Goal: Task Accomplishment & Management: Manage account settings

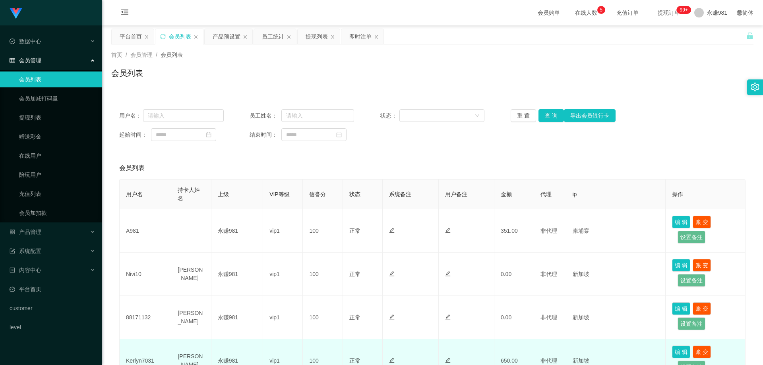
scroll to position [80, 0]
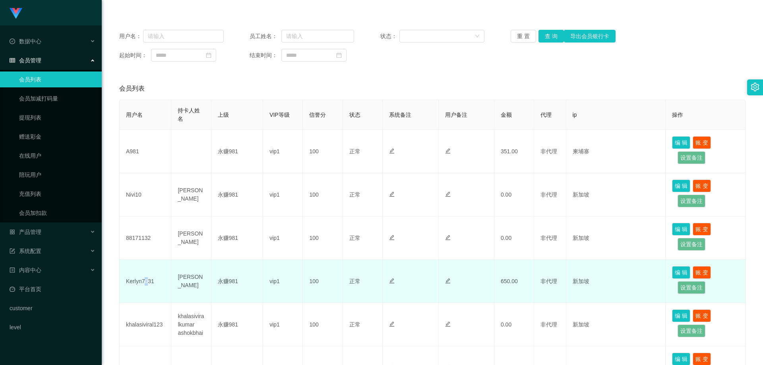
click at [146, 280] on td "Kerlyn7031" at bounding box center [146, 281] width 52 height 43
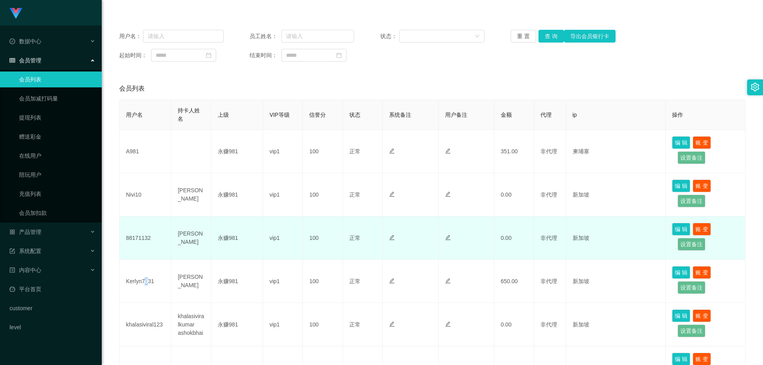
copy td "0"
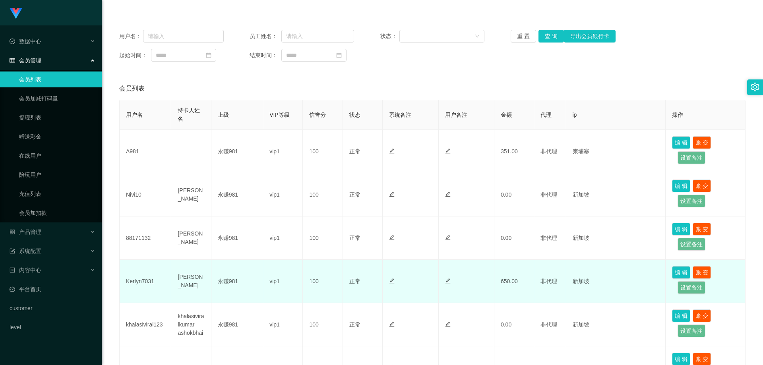
click at [141, 277] on td "Kerlyn7031" at bounding box center [146, 281] width 52 height 43
copy td "Kerlyn7031"
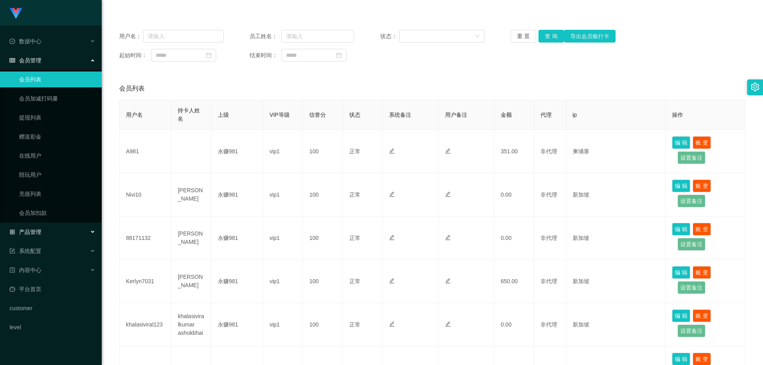
click at [47, 240] on div "产品管理" at bounding box center [51, 232] width 102 height 16
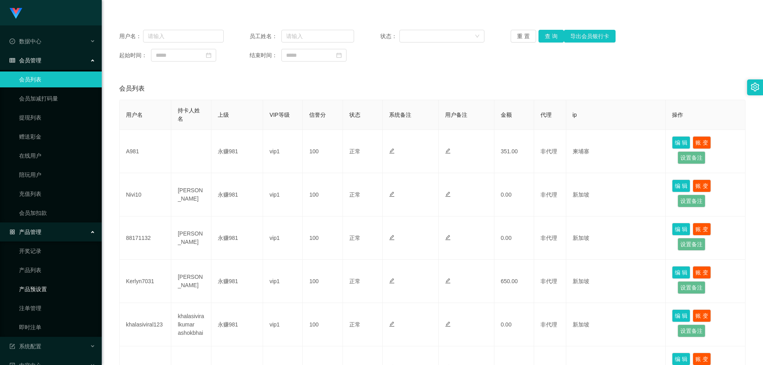
click at [52, 283] on link "产品预设置" at bounding box center [57, 290] width 76 height 16
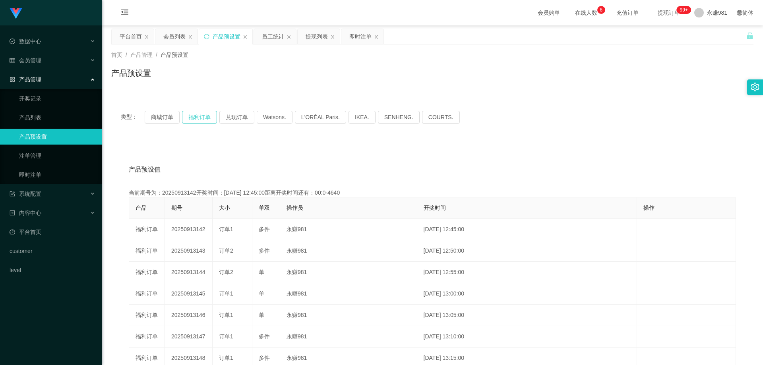
click at [194, 115] on button "福利订单" at bounding box center [199, 117] width 35 height 13
click at [200, 109] on div "类型： 商城订单 福利订单 兑现订单 Watsons. L'ORÉAL Paris. IKEA. SENHENG. COURTS." at bounding box center [432, 117] width 643 height 32
click at [200, 115] on button "福利订单" at bounding box center [199, 117] width 35 height 13
click at [200, 117] on button "福利订单" at bounding box center [199, 117] width 35 height 13
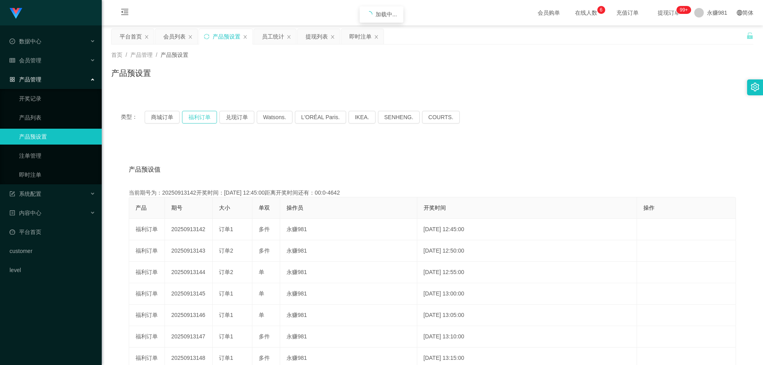
click at [200, 117] on button "福利订单" at bounding box center [199, 117] width 35 height 13
click at [52, 169] on link "即时注单" at bounding box center [57, 175] width 76 height 16
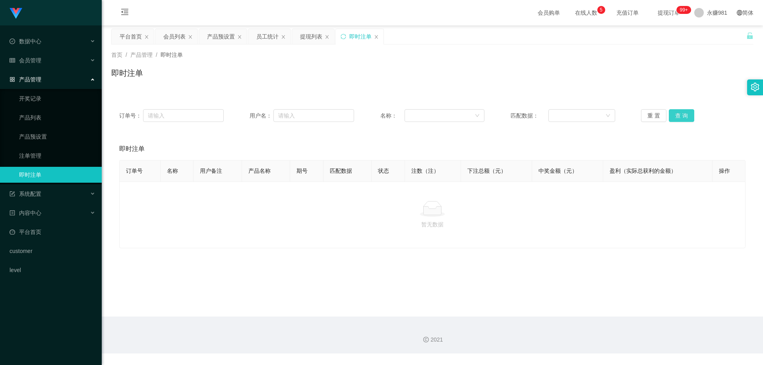
click at [684, 115] on button "查 询" at bounding box center [681, 115] width 25 height 13
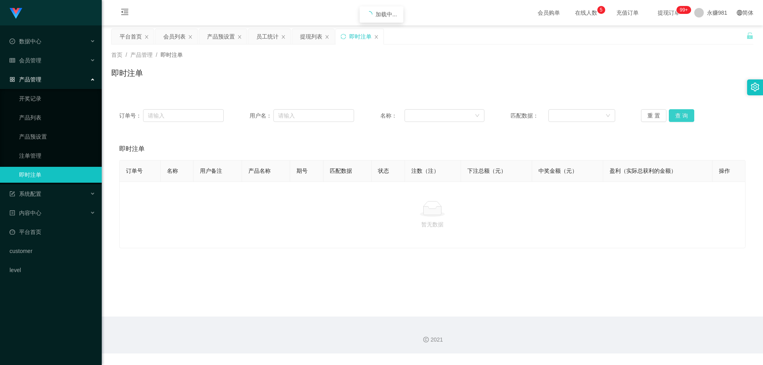
click at [684, 115] on button "查 询" at bounding box center [681, 115] width 25 height 13
click at [683, 115] on button "查 询" at bounding box center [681, 115] width 25 height 13
click at [69, 60] on div "会员管理" at bounding box center [51, 60] width 102 height 16
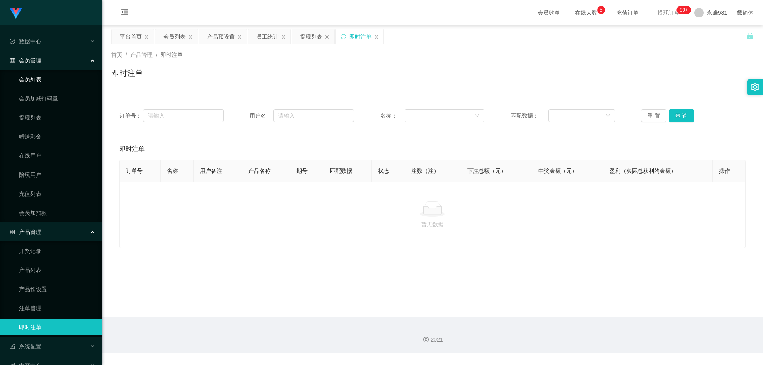
click at [53, 81] on link "会员列表" at bounding box center [57, 80] width 76 height 16
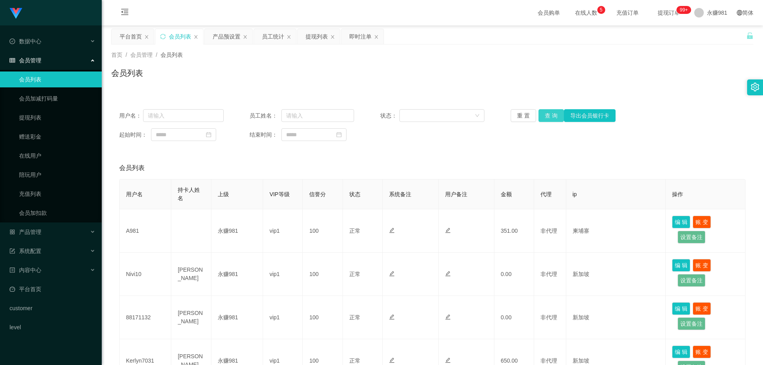
click at [553, 116] on button "查 询" at bounding box center [551, 115] width 25 height 13
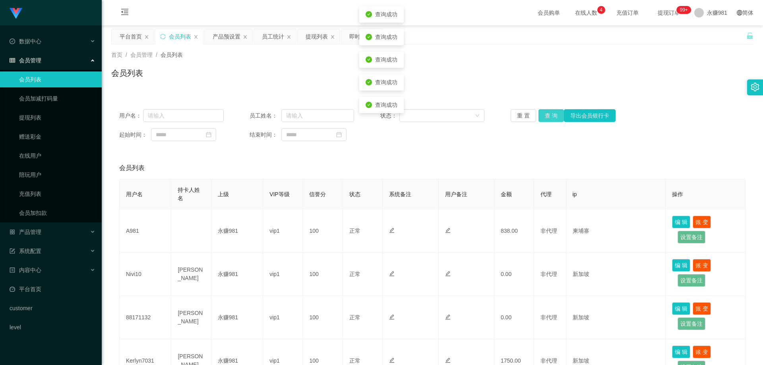
click at [553, 116] on button "查 询" at bounding box center [551, 115] width 25 height 13
click at [553, 116] on div "重 置 查 询 导出会员银行卡" at bounding box center [563, 115] width 105 height 13
click at [553, 116] on button "查 询" at bounding box center [551, 115] width 25 height 13
click at [553, 116] on div "重 置 查 询 导出会员银行卡" at bounding box center [563, 115] width 105 height 13
click at [553, 116] on button "查 询" at bounding box center [551, 115] width 25 height 13
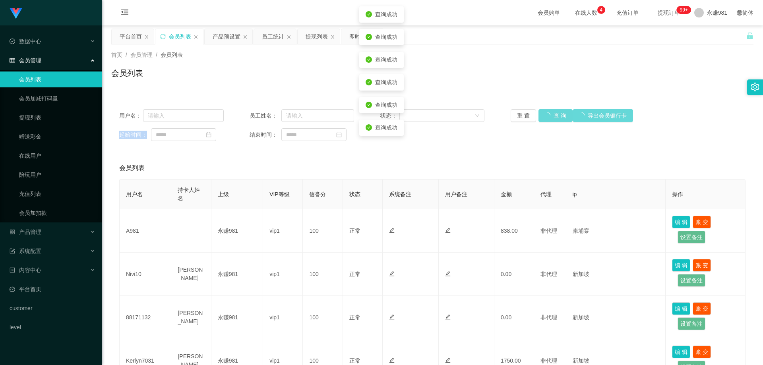
click at [553, 116] on div "重 置 查 询 导出会员银行卡" at bounding box center [563, 115] width 105 height 13
click at [553, 116] on button "查 询" at bounding box center [551, 115] width 25 height 13
click at [553, 116] on div "重 置 查 询 导出会员银行卡" at bounding box center [563, 115] width 105 height 13
click at [553, 116] on button "查 询" at bounding box center [551, 115] width 25 height 13
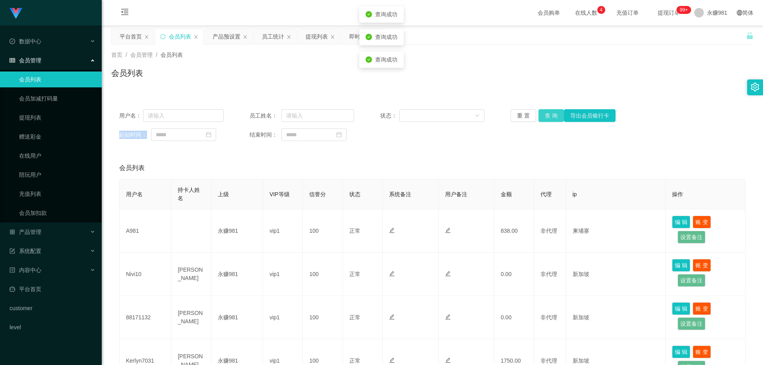
click at [553, 116] on button "查 询" at bounding box center [551, 115] width 25 height 13
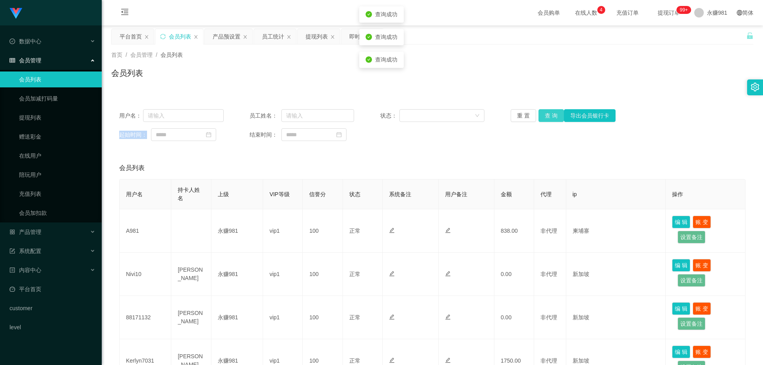
click at [553, 116] on button "查 询" at bounding box center [551, 115] width 25 height 13
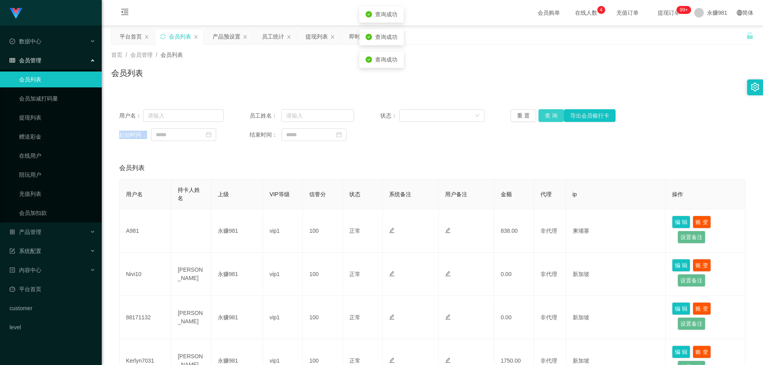
click at [553, 116] on button "查 询" at bounding box center [551, 115] width 25 height 13
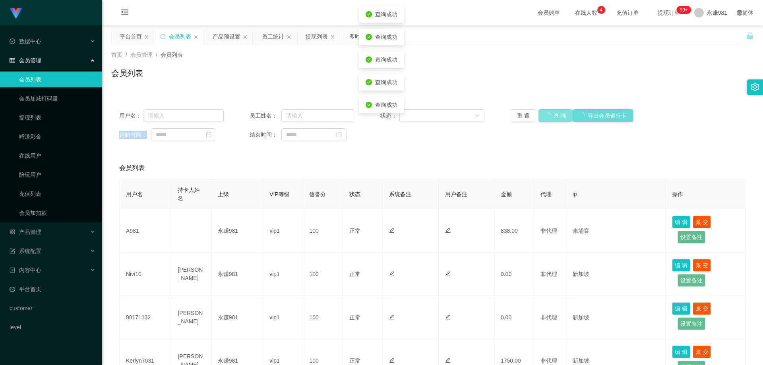
click at [553, 116] on button "查 询" at bounding box center [556, 115] width 34 height 13
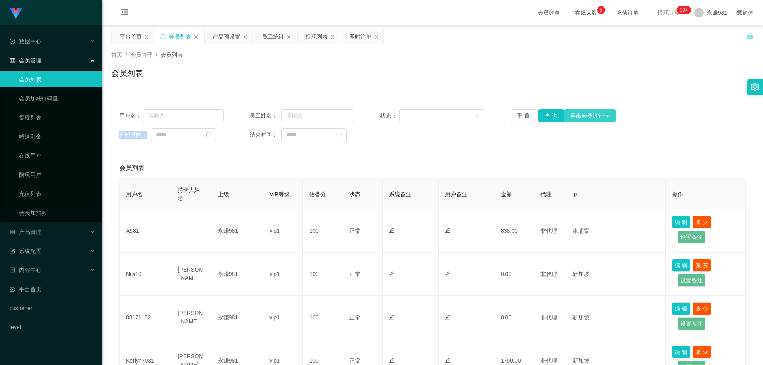
click at [564, 114] on button "导出会员银行卡" at bounding box center [590, 115] width 52 height 13
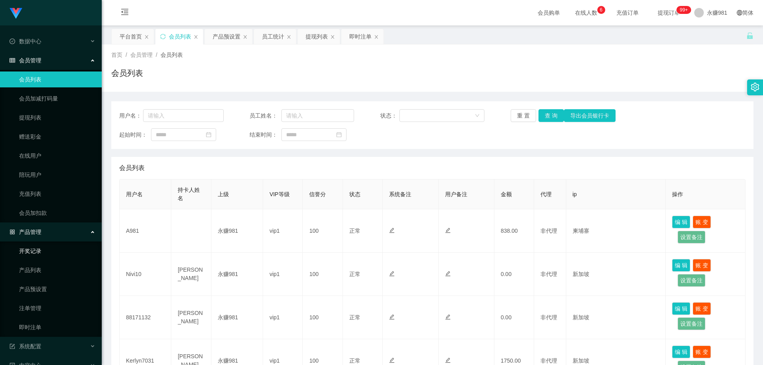
click at [45, 256] on link "开奖记录" at bounding box center [57, 251] width 76 height 16
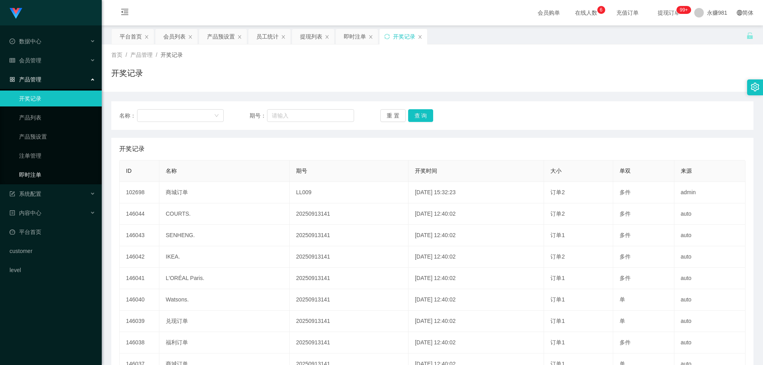
click at [30, 179] on link "即时注单" at bounding box center [57, 175] width 76 height 16
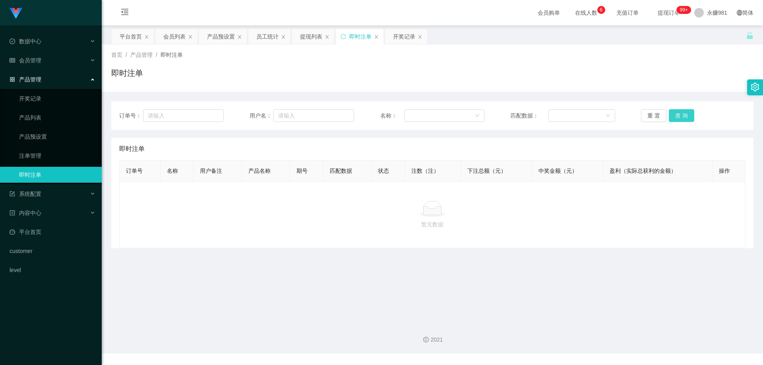
click at [678, 114] on button "查 询" at bounding box center [681, 115] width 25 height 13
click at [679, 115] on button "查 询" at bounding box center [681, 115] width 25 height 13
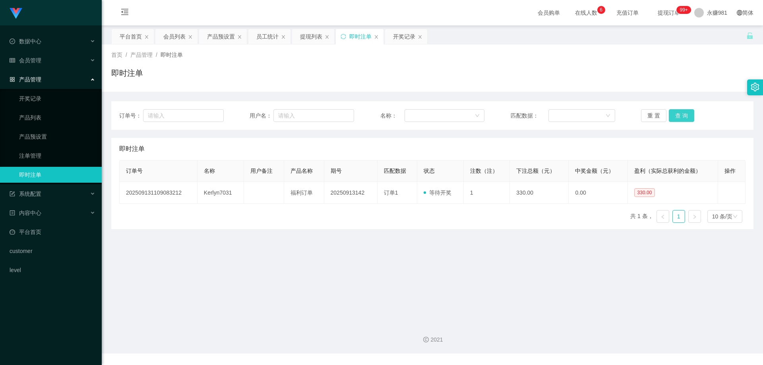
click at [677, 116] on button "查 询" at bounding box center [681, 115] width 25 height 13
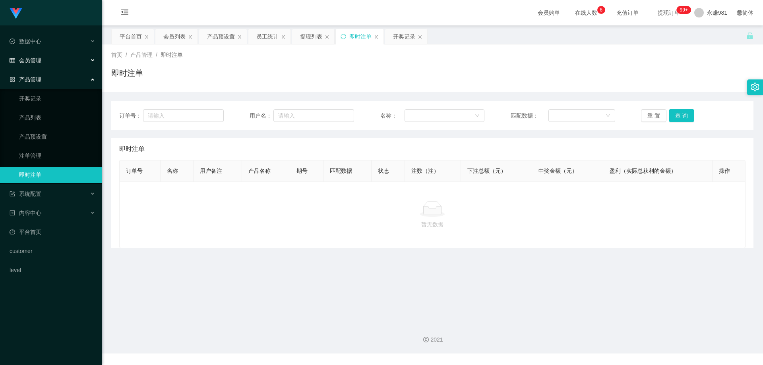
click at [47, 54] on div "会员管理" at bounding box center [51, 60] width 102 height 16
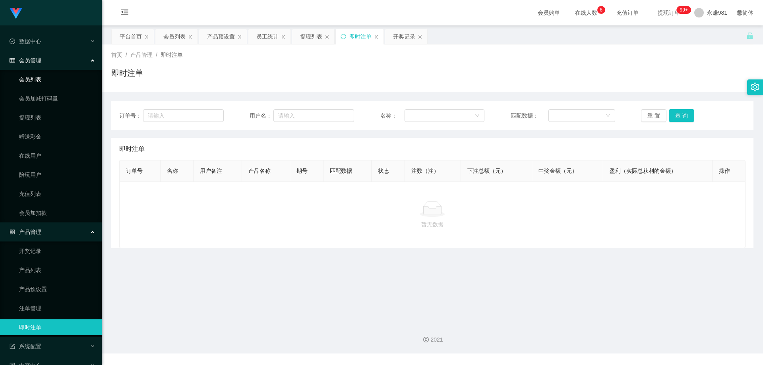
click at [43, 72] on link "会员列表" at bounding box center [57, 80] width 76 height 16
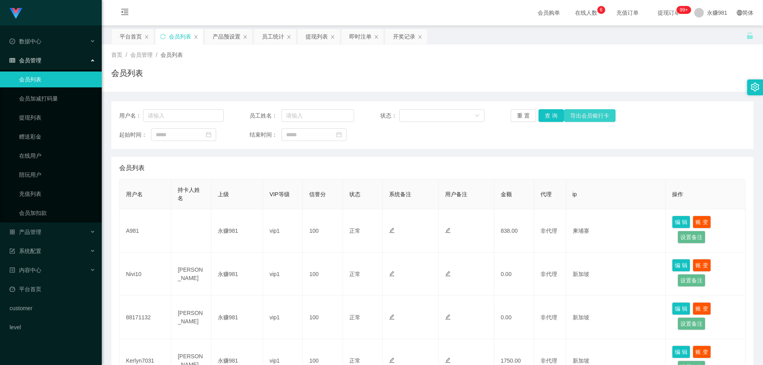
click at [564, 115] on button "导出会员银行卡" at bounding box center [590, 115] width 52 height 13
drag, startPoint x: 548, startPoint y: 115, endPoint x: 503, endPoint y: 130, distance: 48.2
click at [548, 115] on button "查 询" at bounding box center [551, 115] width 25 height 13
click at [723, 14] on div "永赚981" at bounding box center [711, 12] width 43 height 25
click at [713, 37] on div "平台首页 会员列表 产品预设置 员工统计 提现列表 即时注单 开奖记录" at bounding box center [428, 42] width 635 height 27
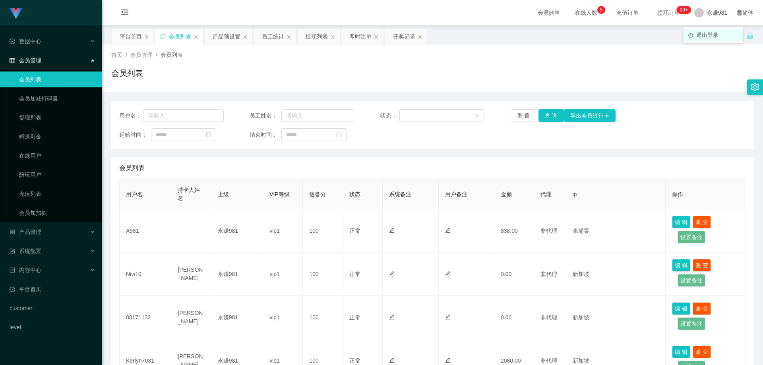
click at [705, 32] on span "退出登录" at bounding box center [708, 35] width 22 height 6
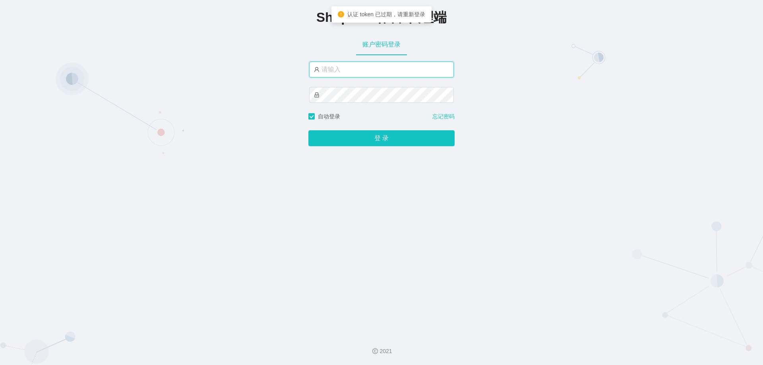
click at [349, 72] on input "text" at bounding box center [381, 70] width 145 height 16
type input "永赚986"
click at [309, 131] on button "登 录" at bounding box center [382, 139] width 146 height 16
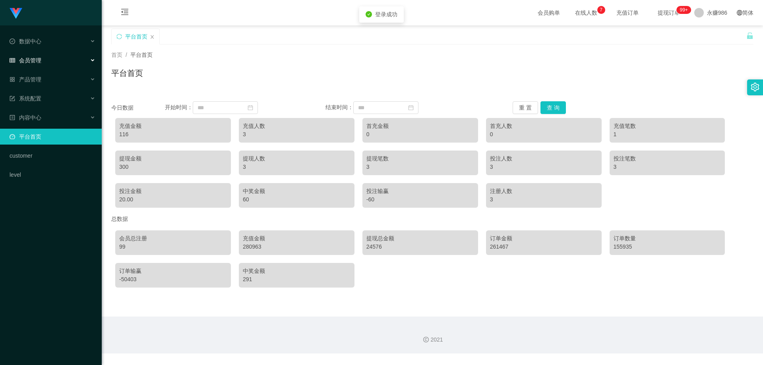
click at [51, 64] on div "会员管理" at bounding box center [51, 60] width 102 height 16
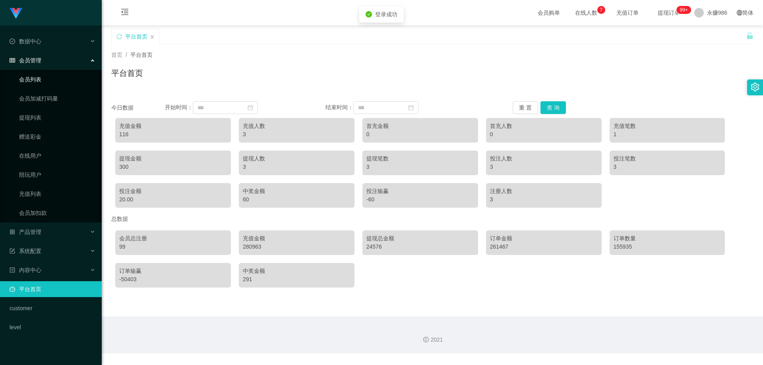
click at [40, 81] on link "会员列表" at bounding box center [57, 80] width 76 height 16
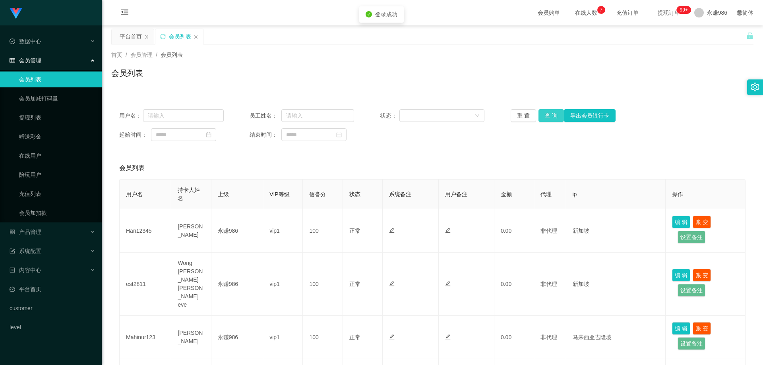
click at [548, 113] on button "查 询" at bounding box center [551, 115] width 25 height 13
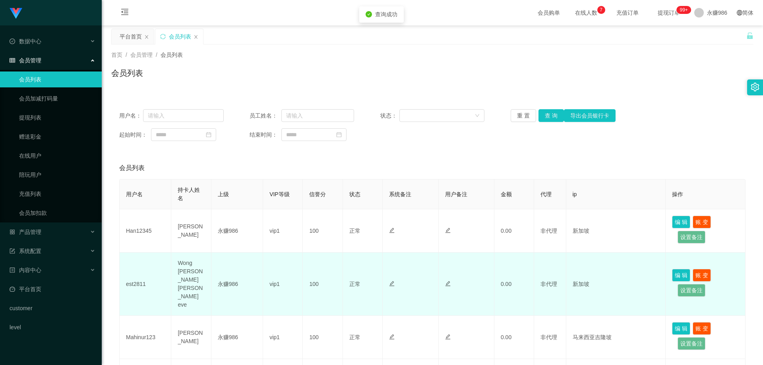
click at [138, 275] on td "est2811" at bounding box center [146, 284] width 52 height 63
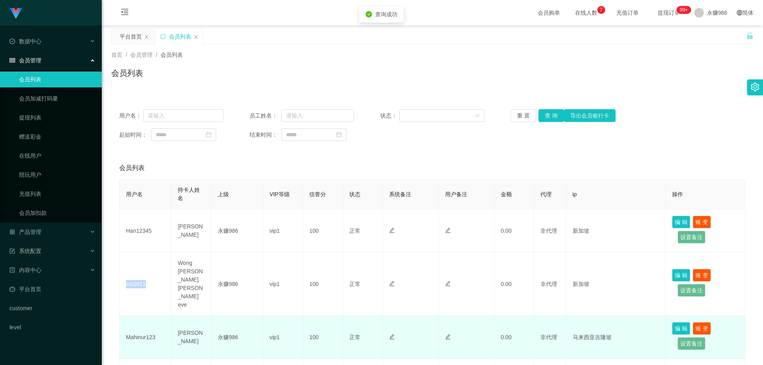
copy td "est2811"
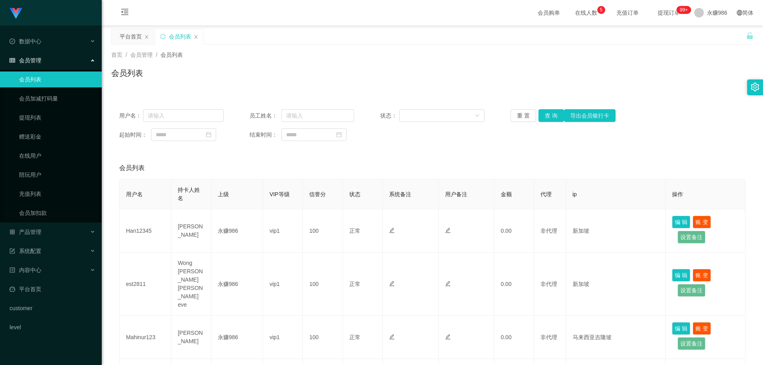
click at [52, 241] on li "产品管理" at bounding box center [51, 232] width 102 height 17
click at [49, 232] on div "产品管理" at bounding box center [51, 232] width 102 height 16
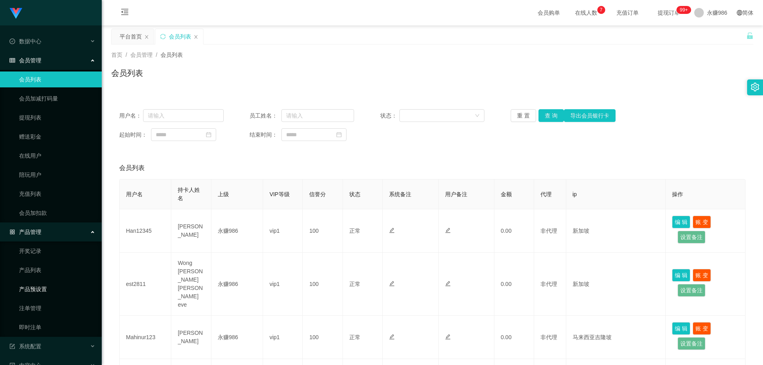
click at [47, 284] on link "产品预设置" at bounding box center [57, 290] width 76 height 16
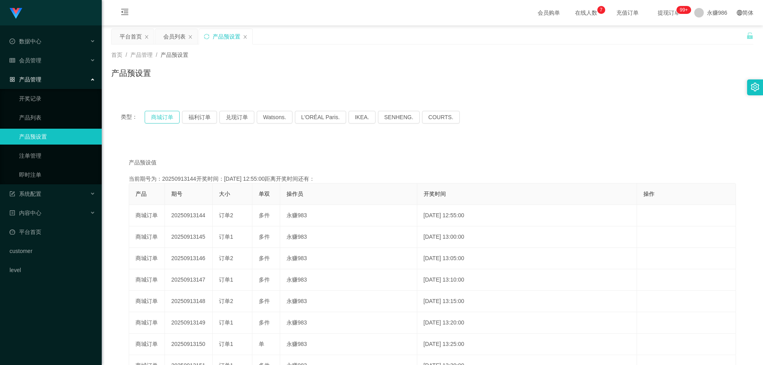
click at [168, 116] on button "商城订单" at bounding box center [162, 117] width 35 height 13
click at [197, 116] on button "福利订单" at bounding box center [199, 117] width 35 height 13
click at [169, 117] on button "商城订单" at bounding box center [162, 117] width 35 height 13
click at [189, 119] on button "福利订单" at bounding box center [199, 117] width 35 height 13
click at [159, 120] on button "商城订单" at bounding box center [162, 117] width 35 height 13
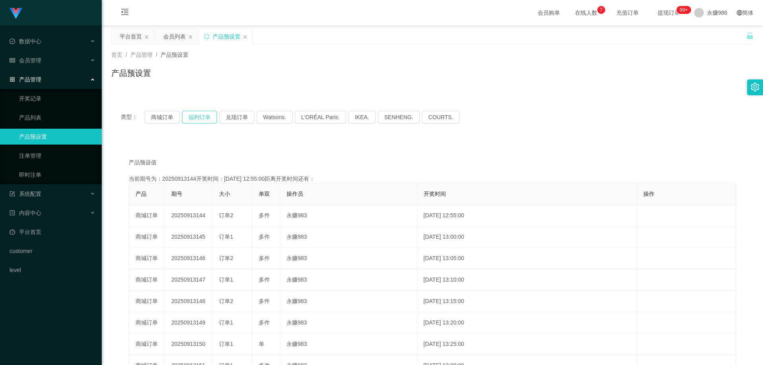
click at [192, 118] on button "福利订单" at bounding box center [199, 117] width 35 height 13
click at [173, 119] on button "商城订单" at bounding box center [162, 117] width 35 height 13
click at [200, 117] on button "福利订单" at bounding box center [199, 117] width 35 height 13
click at [170, 114] on button "商城订单" at bounding box center [162, 117] width 35 height 13
click at [203, 114] on button "福利订单" at bounding box center [199, 117] width 35 height 13
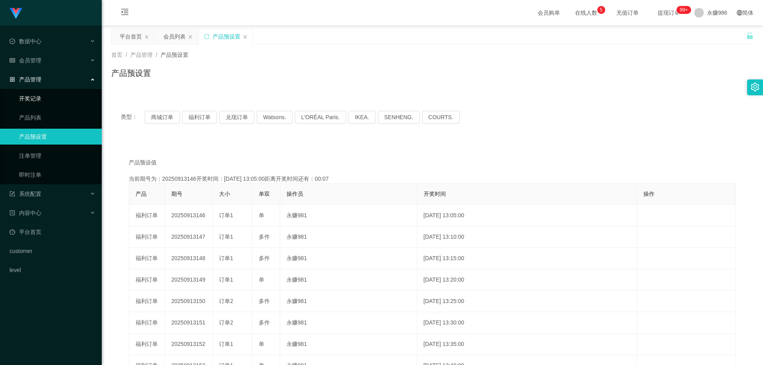
click at [47, 91] on link "开奖记录" at bounding box center [57, 99] width 76 height 16
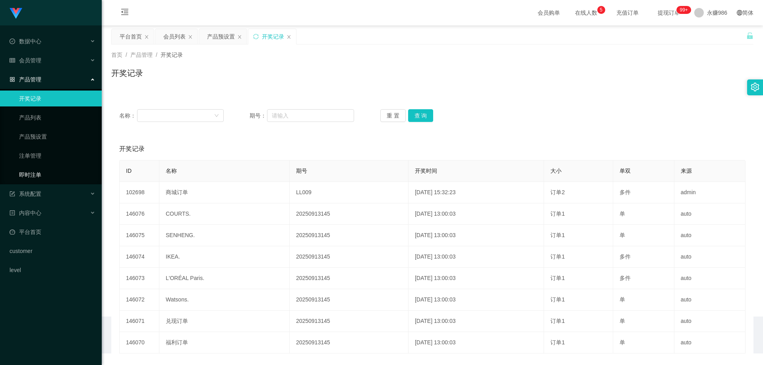
click at [46, 172] on link "即时注单" at bounding box center [57, 175] width 76 height 16
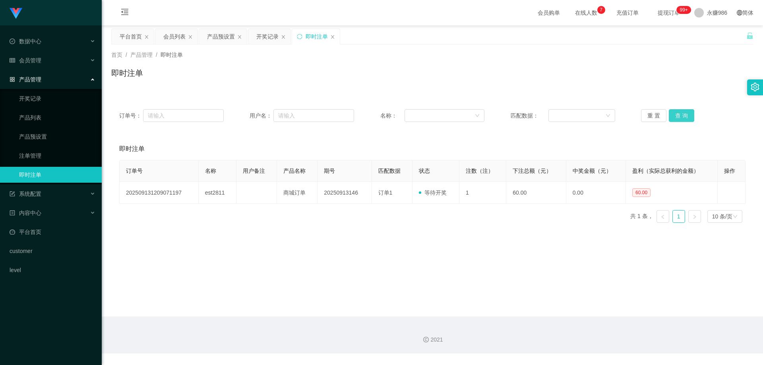
click at [684, 111] on button "查 询" at bounding box center [681, 115] width 25 height 13
click at [676, 111] on button "查 询" at bounding box center [681, 115] width 25 height 13
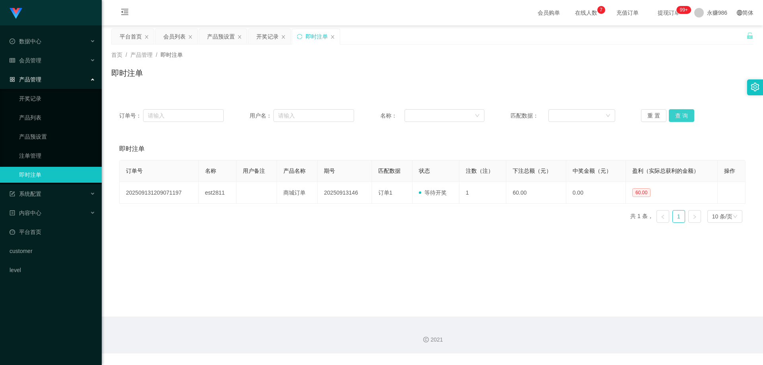
click at [676, 111] on button "查 询" at bounding box center [681, 115] width 25 height 13
click at [676, 113] on button "查 询" at bounding box center [681, 115] width 25 height 13
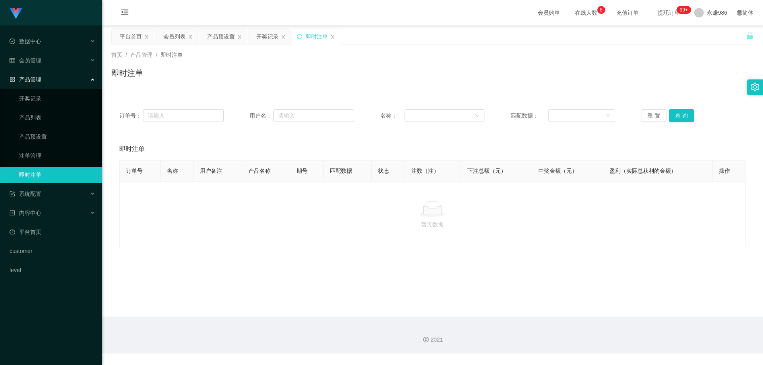
click at [41, 49] on li "数据中心" at bounding box center [51, 41] width 102 height 17
click at [42, 61] on div "会员管理" at bounding box center [51, 60] width 102 height 16
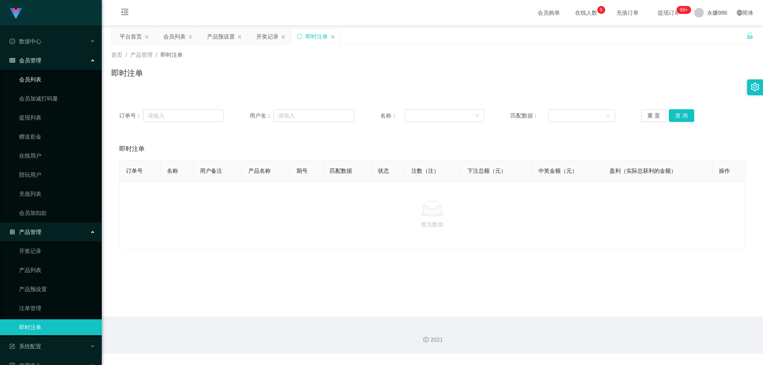
click at [37, 77] on link "会员列表" at bounding box center [57, 80] width 76 height 16
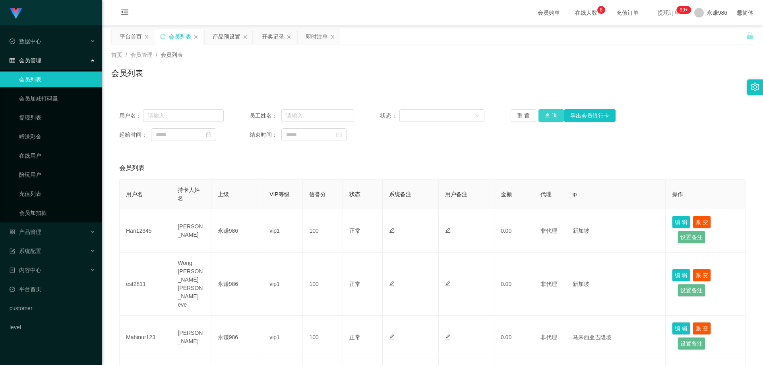
click at [553, 112] on button "查 询" at bounding box center [551, 115] width 25 height 13
click at [713, 11] on span "永赚986" at bounding box center [717, 12] width 20 height 25
click at [709, 36] on span "退出登录" at bounding box center [708, 35] width 22 height 6
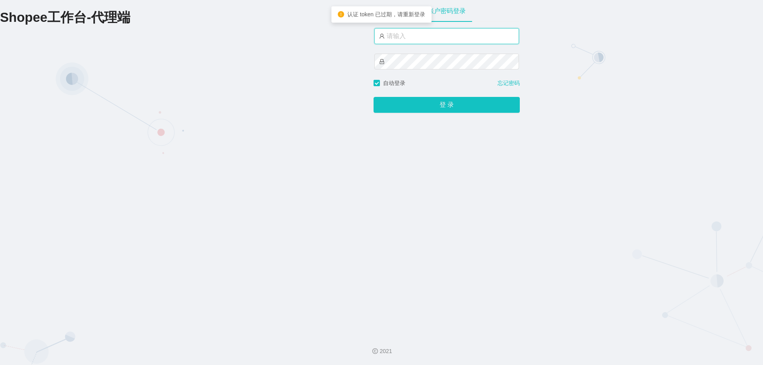
click at [413, 39] on input "text" at bounding box center [447, 36] width 145 height 16
type input "永赚981"
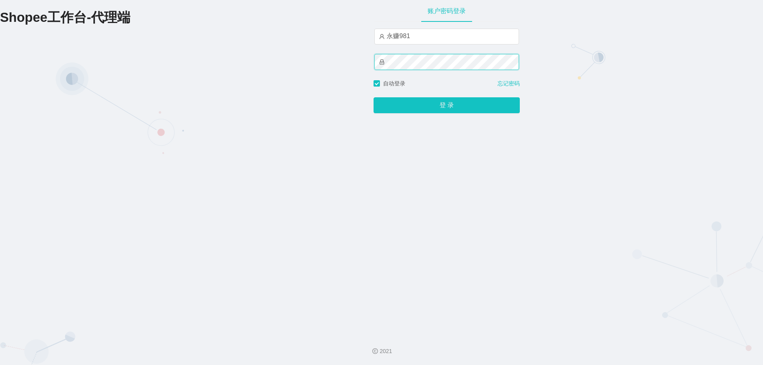
click at [374, 97] on button "登 录" at bounding box center [447, 105] width 146 height 16
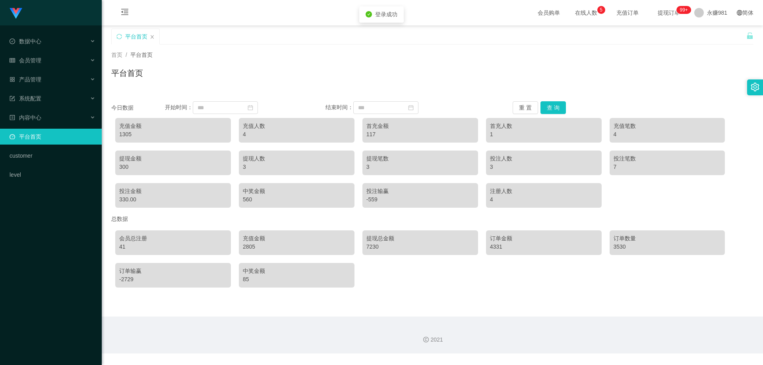
click at [19, 69] on li "会员管理" at bounding box center [51, 60] width 102 height 17
click at [50, 62] on div "会员管理" at bounding box center [51, 60] width 102 height 16
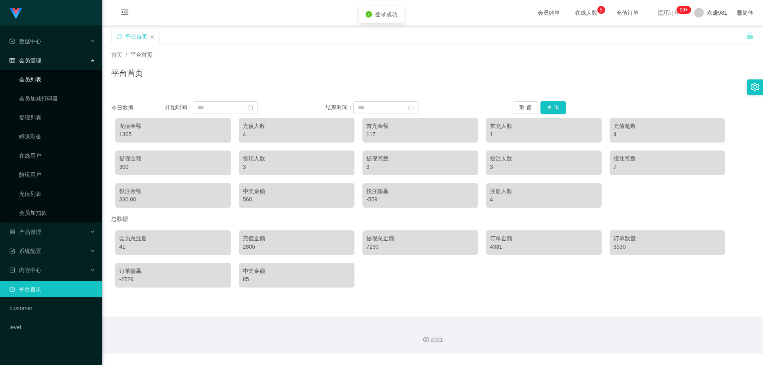
click at [42, 77] on link "会员列表" at bounding box center [57, 80] width 76 height 16
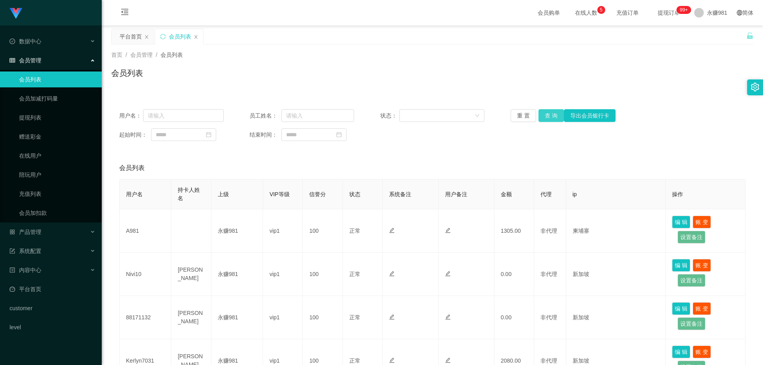
click at [540, 115] on button "查 询" at bounding box center [551, 115] width 25 height 13
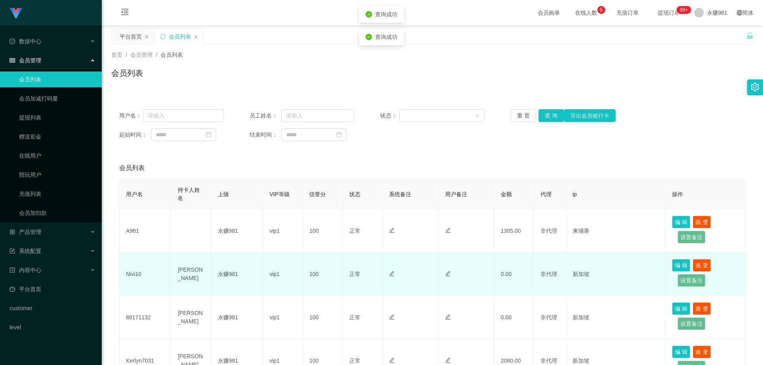
click at [126, 271] on td "Nivi10" at bounding box center [146, 274] width 52 height 43
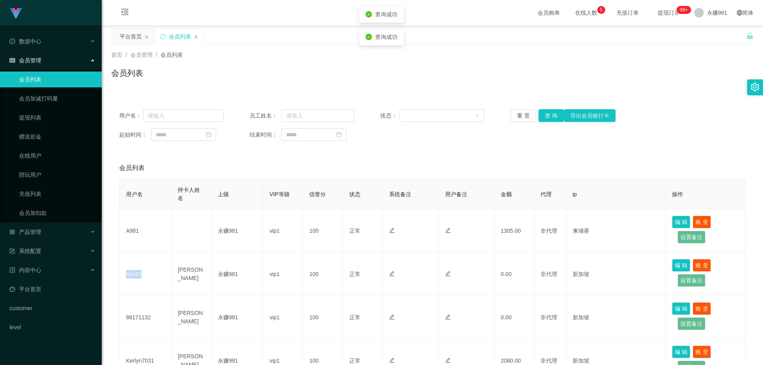
copy td "Nivi10"
click at [558, 117] on button "查 询" at bounding box center [551, 115] width 25 height 13
click at [552, 117] on button "查 询" at bounding box center [551, 115] width 25 height 13
click at [549, 118] on button "查 询" at bounding box center [551, 115] width 25 height 13
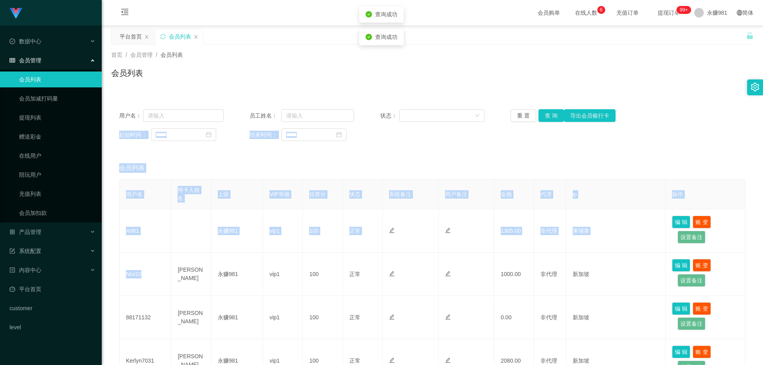
click at [549, 118] on div "重 置 查 询 导出会员银行卡" at bounding box center [563, 115] width 105 height 13
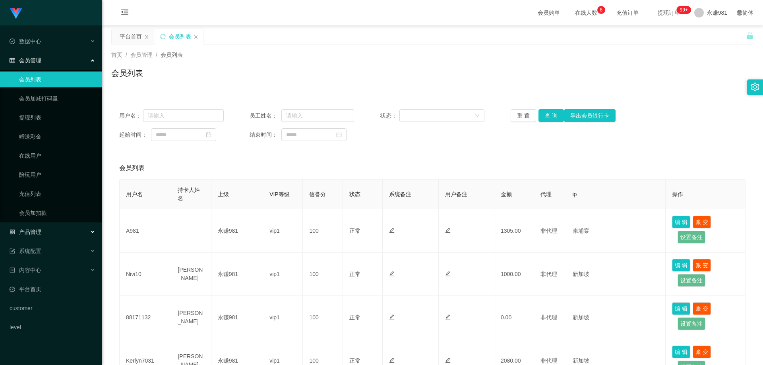
click at [47, 226] on div "产品管理" at bounding box center [51, 232] width 102 height 16
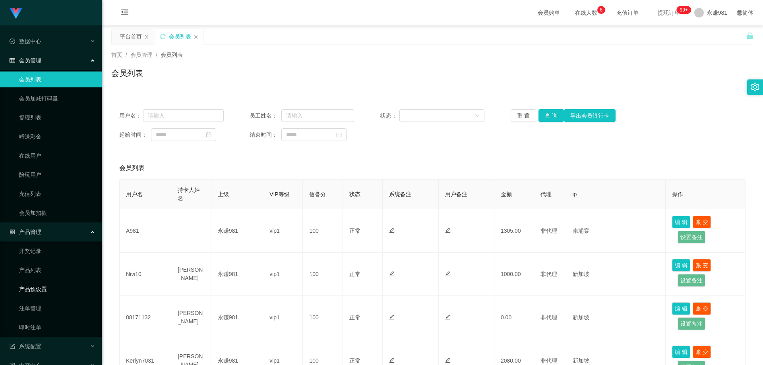
click at [45, 290] on link "产品预设置" at bounding box center [57, 290] width 76 height 16
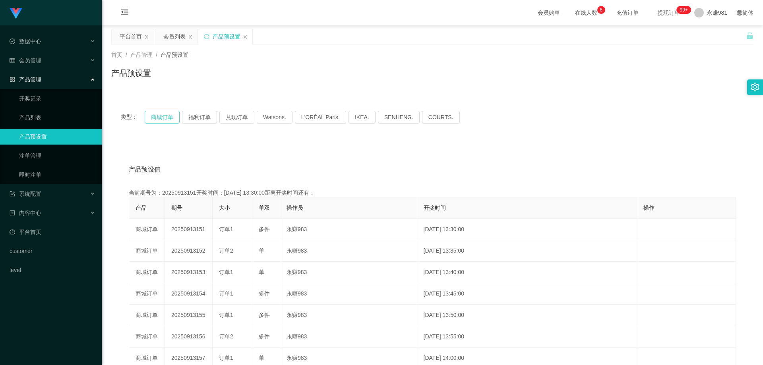
click at [160, 118] on button "商城订单" at bounding box center [162, 117] width 35 height 13
click at [198, 117] on button "福利订单" at bounding box center [199, 117] width 35 height 13
click at [168, 117] on button "商城订单" at bounding box center [162, 117] width 35 height 13
click at [193, 118] on button "福利订单" at bounding box center [199, 117] width 35 height 13
click at [161, 120] on button "商城订单" at bounding box center [162, 117] width 35 height 13
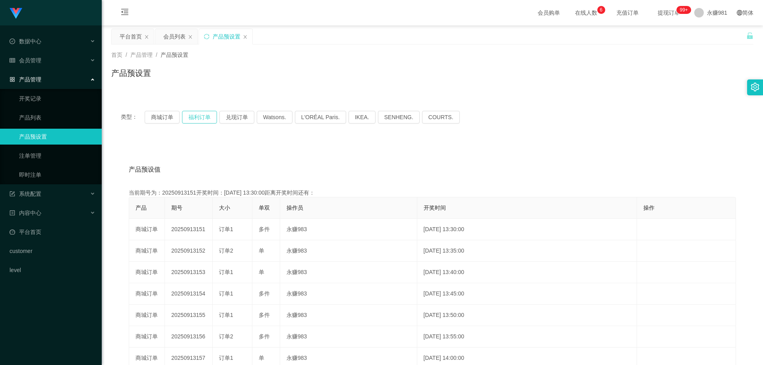
click at [196, 117] on button "福利订单" at bounding box center [199, 117] width 35 height 13
click at [211, 115] on button "福利订单" at bounding box center [199, 117] width 35 height 13
click at [61, 170] on link "即时注单" at bounding box center [57, 175] width 76 height 16
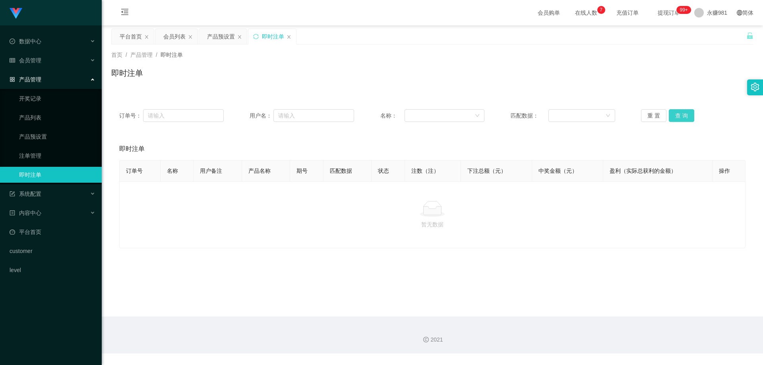
click at [673, 116] on button "查 询" at bounding box center [681, 115] width 25 height 13
click at [54, 65] on div "会员管理" at bounding box center [51, 60] width 102 height 16
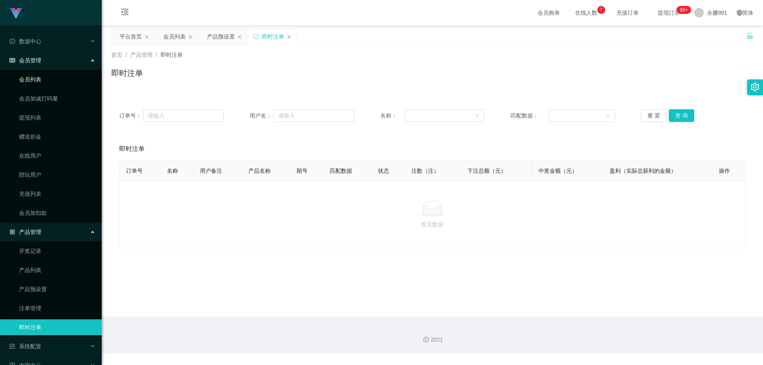
click at [54, 81] on link "会员列表" at bounding box center [57, 80] width 76 height 16
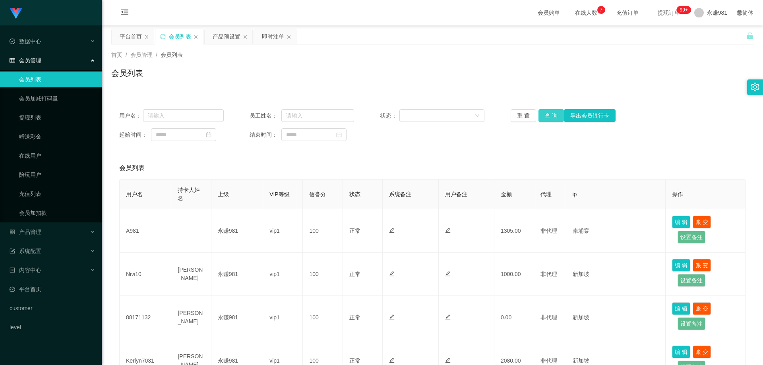
click at [542, 117] on button "查 询" at bounding box center [551, 115] width 25 height 13
click at [542, 117] on button "查 询" at bounding box center [556, 115] width 34 height 13
click at [542, 117] on div "重 置 查 询 导出会员银行卡" at bounding box center [563, 115] width 105 height 13
click at [542, 117] on button "查 询" at bounding box center [551, 115] width 25 height 13
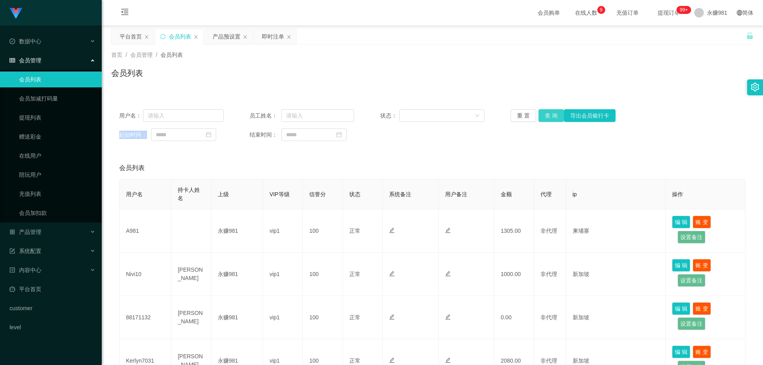
click at [544, 113] on button "查 询" at bounding box center [551, 115] width 25 height 13
click at [544, 113] on div "重 置 查 询 导出会员银行卡" at bounding box center [563, 115] width 105 height 13
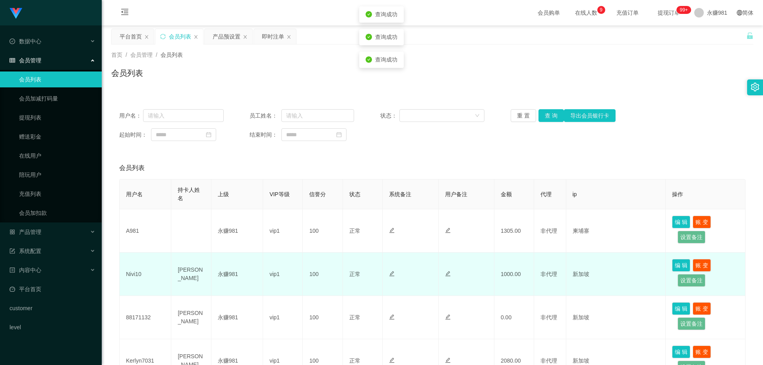
click at [135, 271] on td "Nivi10" at bounding box center [146, 274] width 52 height 43
copy td "Nivi10"
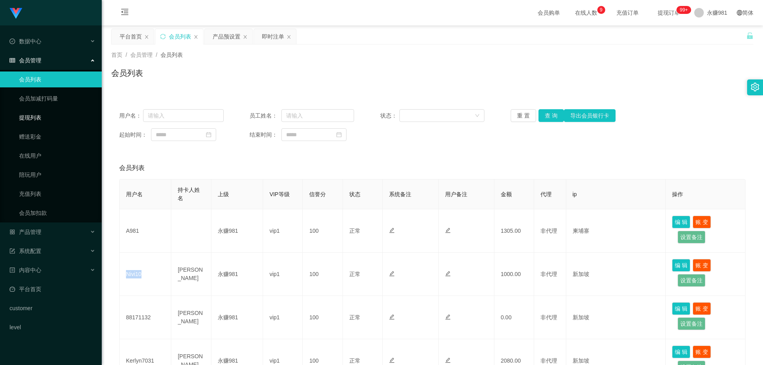
click at [49, 120] on link "提现列表" at bounding box center [57, 118] width 76 height 16
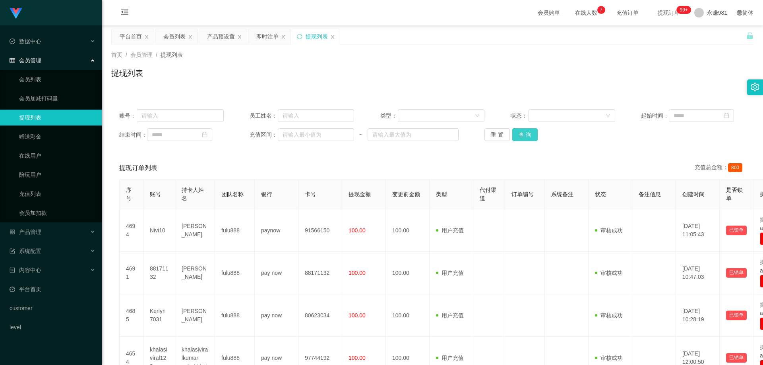
click at [523, 137] on button "查 询" at bounding box center [525, 134] width 25 height 13
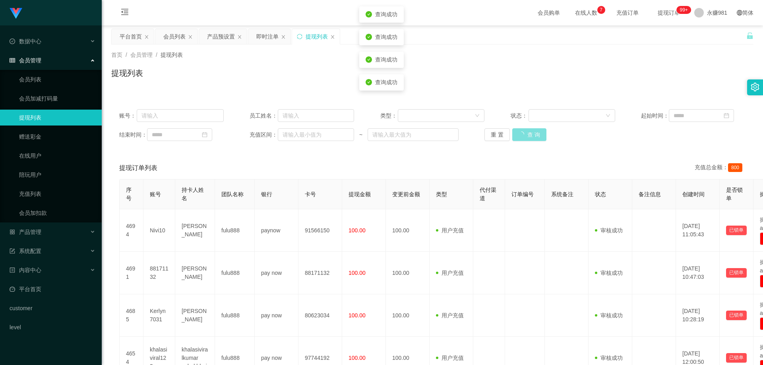
click at [523, 137] on button "查 询" at bounding box center [530, 134] width 34 height 13
click at [529, 133] on button "查 询" at bounding box center [525, 134] width 25 height 13
click at [64, 80] on link "会员列表" at bounding box center [57, 80] width 76 height 16
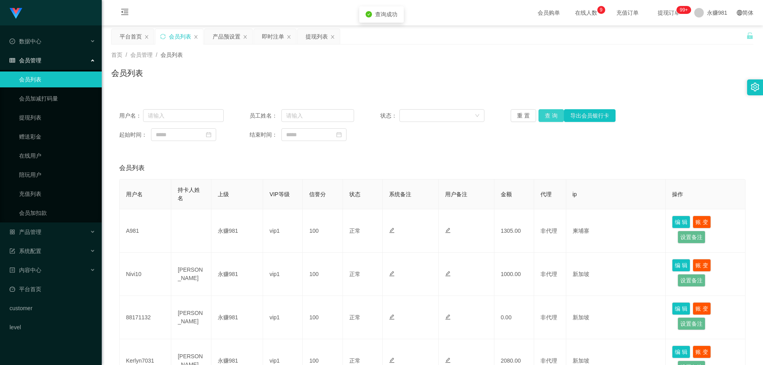
click at [541, 117] on button "查 询" at bounding box center [551, 115] width 25 height 13
click at [541, 117] on div "重 置 查 询 导出会员银行卡" at bounding box center [563, 115] width 105 height 13
click at [541, 117] on button "查 询" at bounding box center [551, 115] width 25 height 13
click at [541, 117] on div "重 置 查 询 导出会员银行卡" at bounding box center [563, 115] width 105 height 13
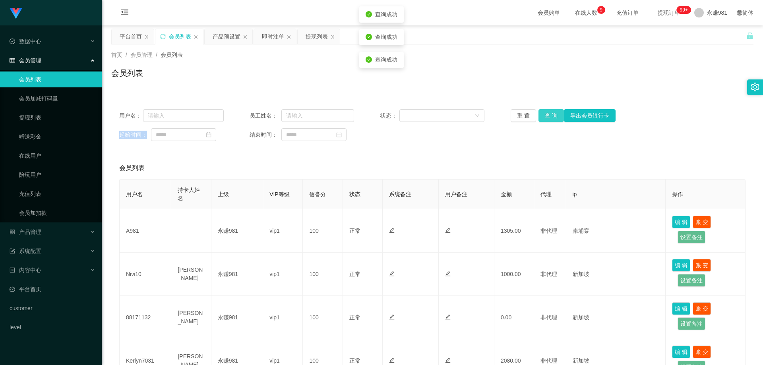
click at [541, 117] on button "查 询" at bounding box center [551, 115] width 25 height 13
click at [43, 211] on link "会员加扣款" at bounding box center [57, 213] width 76 height 16
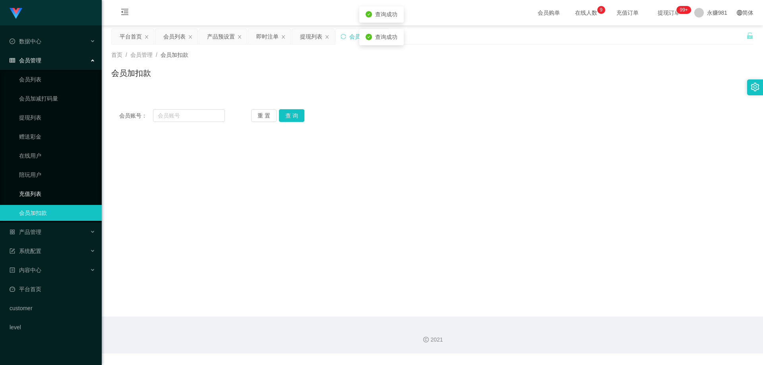
click at [49, 189] on link "充值列表" at bounding box center [57, 194] width 76 height 16
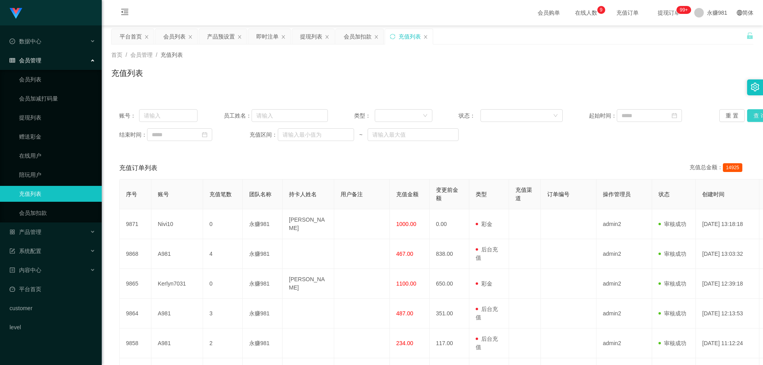
click at [750, 110] on button "查 询" at bounding box center [760, 115] width 25 height 13
click at [750, 111] on button "查 询" at bounding box center [760, 115] width 25 height 13
click at [41, 78] on link "会员列表" at bounding box center [57, 80] width 76 height 16
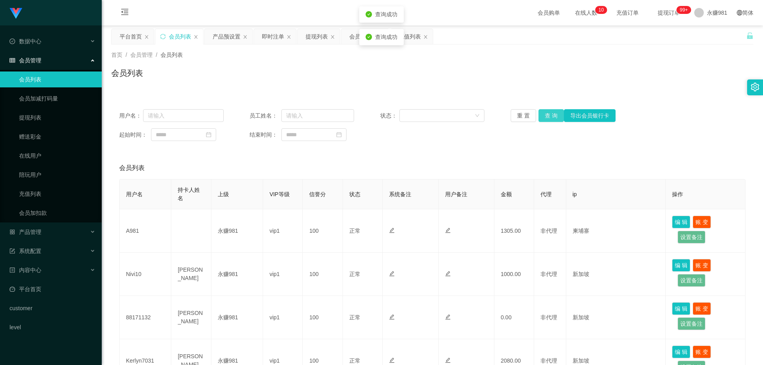
click at [550, 111] on button "查 询" at bounding box center [551, 115] width 25 height 13
click at [547, 116] on button "查 询" at bounding box center [551, 115] width 25 height 13
click at [547, 116] on div "重 置 查 询 导出会员银行卡" at bounding box center [563, 115] width 105 height 13
click at [547, 116] on button "查 询" at bounding box center [551, 115] width 25 height 13
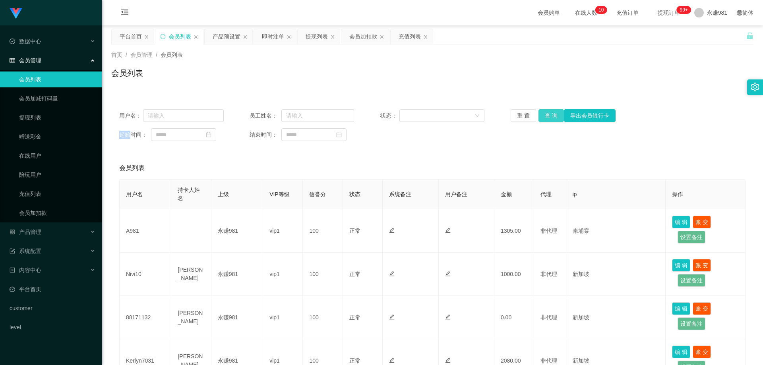
click at [544, 113] on button "查 询" at bounding box center [551, 115] width 25 height 13
click at [559, 111] on button "查 询" at bounding box center [551, 115] width 25 height 13
click at [50, 239] on div "产品管理" at bounding box center [51, 232] width 102 height 16
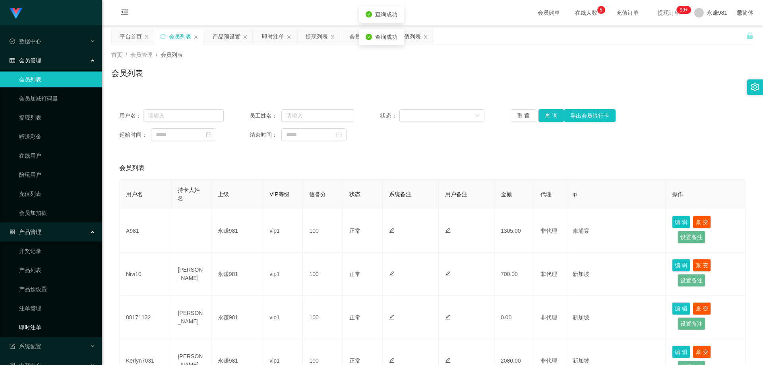
click at [43, 326] on link "即时注单" at bounding box center [57, 328] width 76 height 16
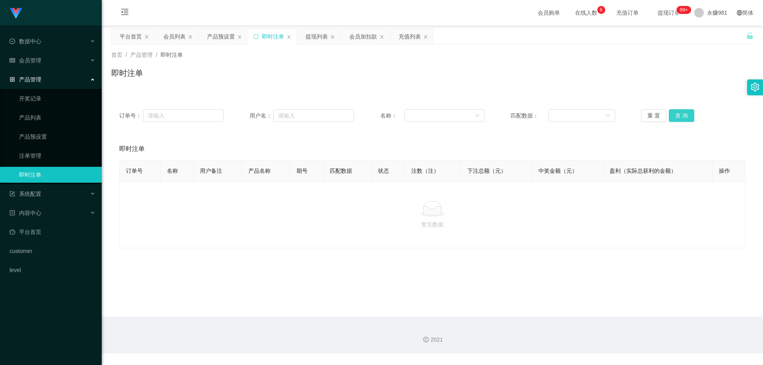
click at [686, 111] on button "查 询" at bounding box center [681, 115] width 25 height 13
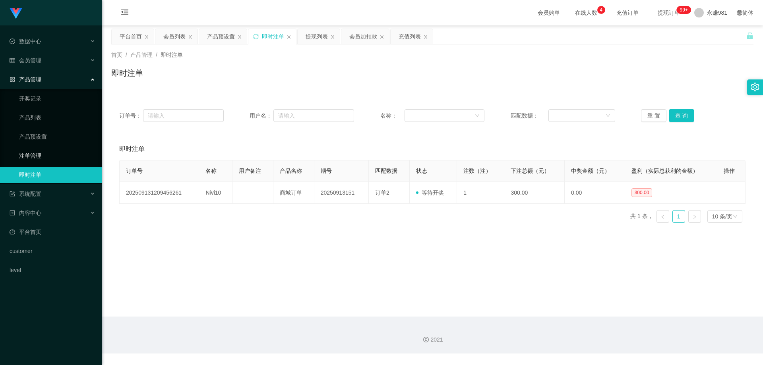
click at [54, 154] on link "注单管理" at bounding box center [57, 156] width 76 height 16
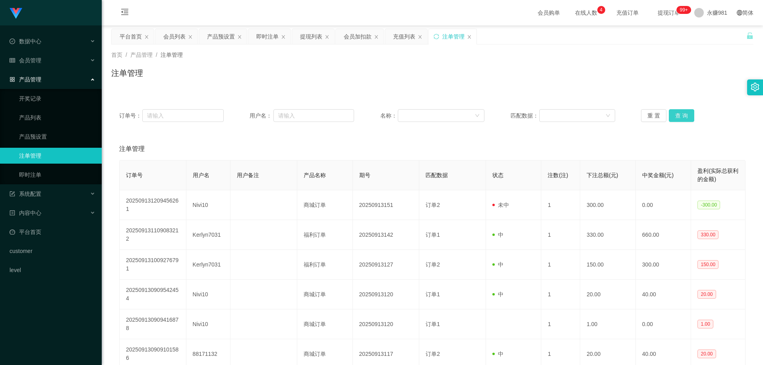
click at [677, 114] on button "查 询" at bounding box center [681, 115] width 25 height 13
click at [36, 175] on link "即时注单" at bounding box center [57, 175] width 76 height 16
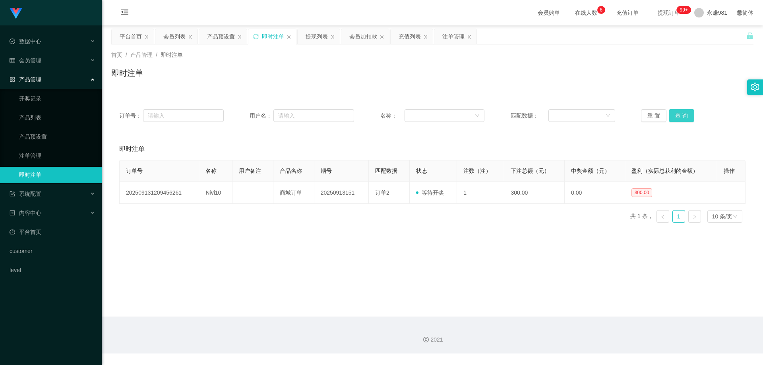
click at [676, 118] on button "查 询" at bounding box center [681, 115] width 25 height 13
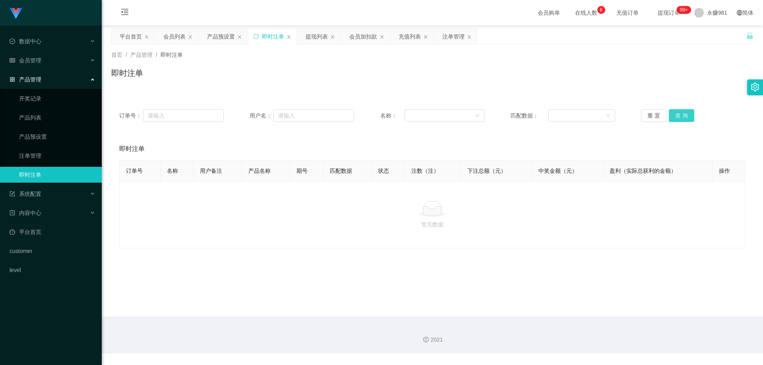
click at [676, 118] on button "查 询" at bounding box center [681, 115] width 25 height 13
click at [43, 101] on link "开奖记录" at bounding box center [57, 99] width 76 height 16
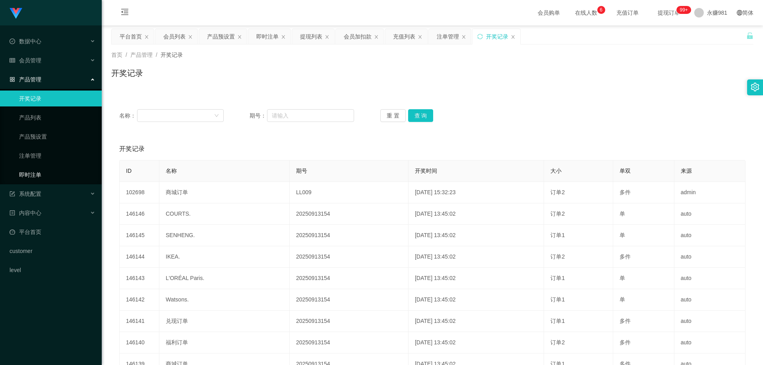
click at [48, 169] on link "即时注单" at bounding box center [57, 175] width 76 height 16
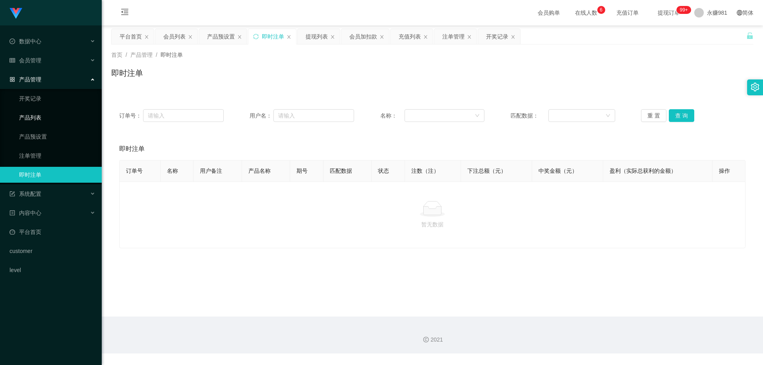
click at [38, 114] on link "产品列表" at bounding box center [57, 118] width 76 height 16
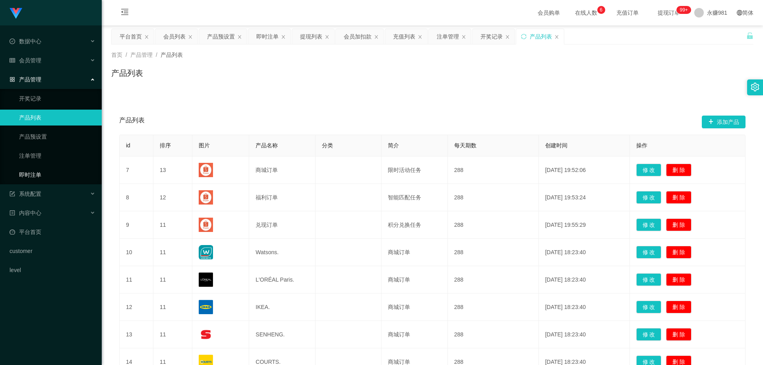
click at [39, 171] on link "即时注单" at bounding box center [57, 175] width 76 height 16
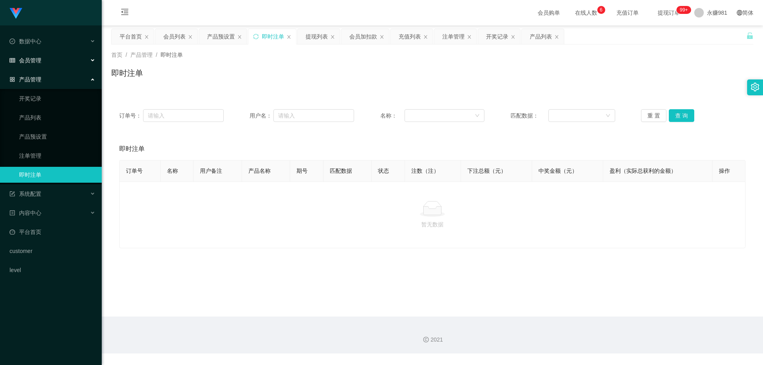
click at [47, 57] on div "会员管理" at bounding box center [51, 60] width 102 height 16
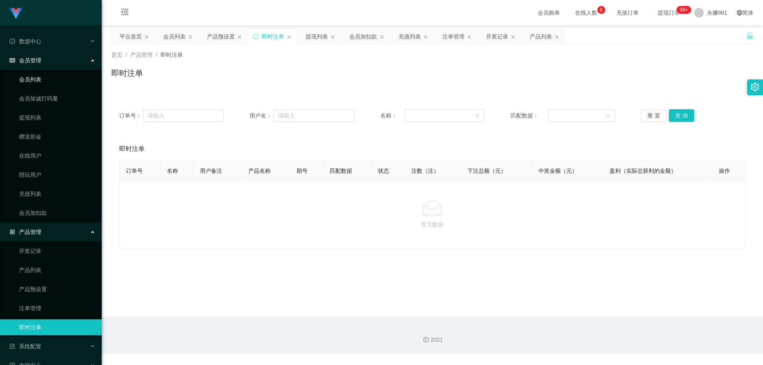
click at [47, 72] on link "会员列表" at bounding box center [57, 80] width 76 height 16
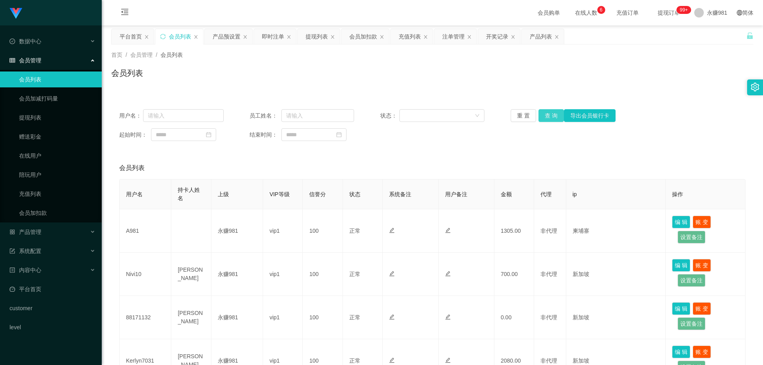
click at [543, 115] on button "查 询" at bounding box center [551, 115] width 25 height 13
click at [543, 115] on div "重 置 查 询 导出会员银行卡" at bounding box center [563, 115] width 105 height 13
click at [548, 121] on button "查 询" at bounding box center [551, 115] width 25 height 13
click at [548, 117] on button "查 询" at bounding box center [551, 115] width 25 height 13
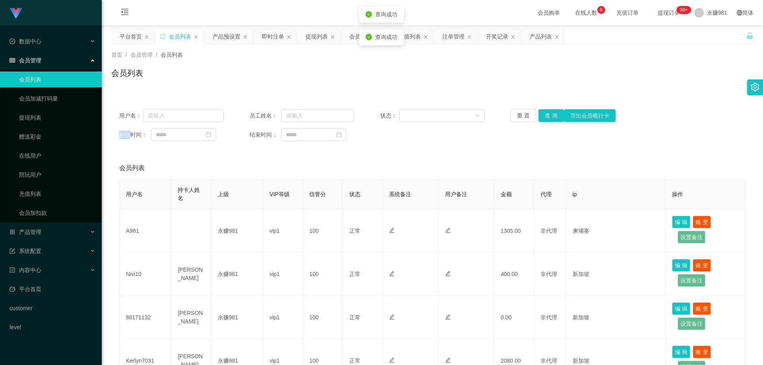
click at [548, 117] on div "重 置 查 询 导出会员银行卡" at bounding box center [563, 115] width 105 height 13
drag, startPoint x: 558, startPoint y: 119, endPoint x: 554, endPoint y: 117, distance: 4.3
click at [557, 119] on button "查 询" at bounding box center [551, 115] width 25 height 13
click at [554, 117] on button "查 询" at bounding box center [551, 115] width 25 height 13
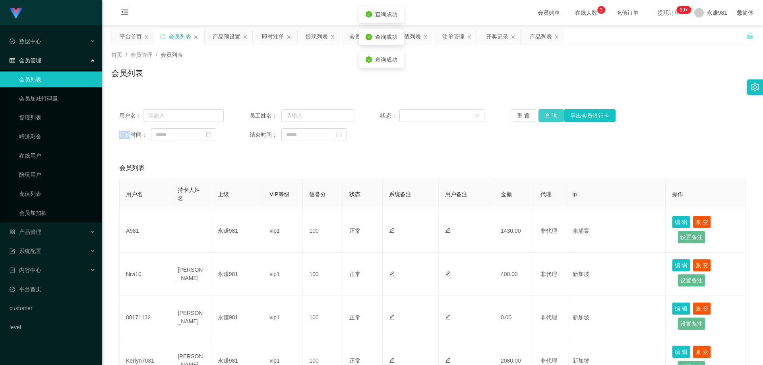
click at [554, 117] on button "查 询" at bounding box center [551, 115] width 25 height 13
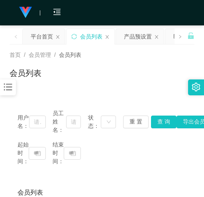
click at [163, 73] on div "会员列表" at bounding box center [102, 76] width 184 height 18
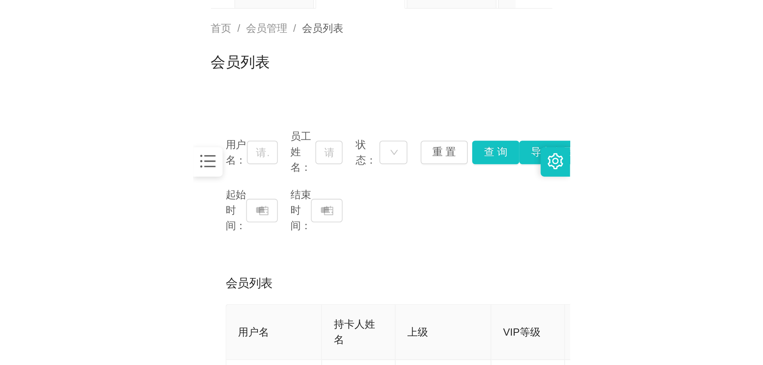
scroll to position [80, 0]
